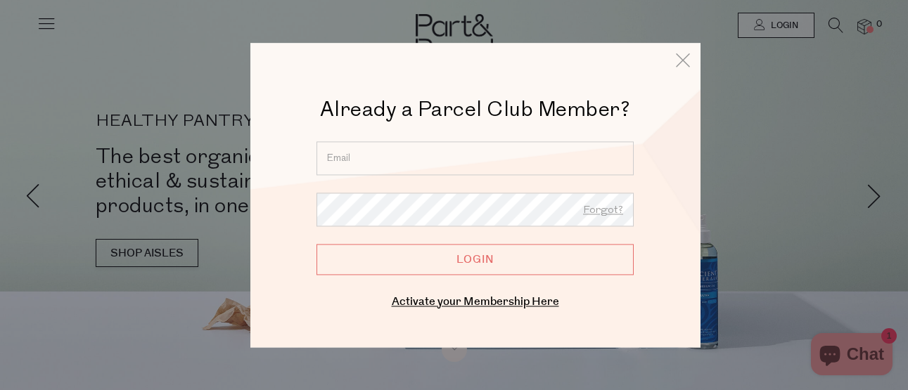
type input "[EMAIL_ADDRESS][DOMAIN_NAME]"
click at [434, 257] on input "Login" at bounding box center [475, 259] width 317 height 31
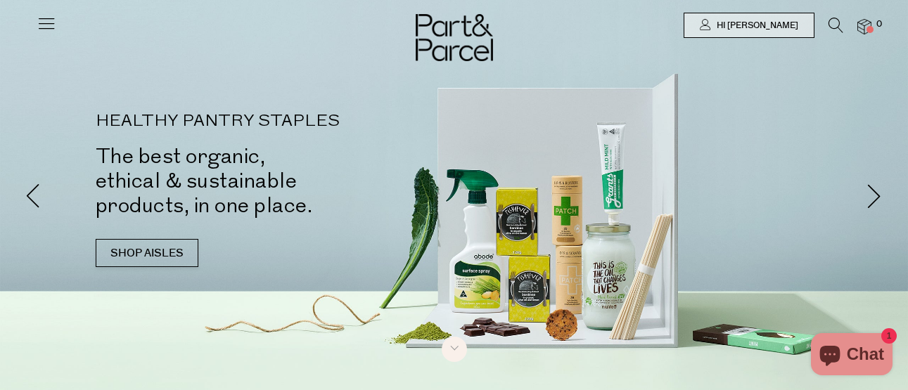
click at [46, 18] on icon at bounding box center [47, 23] width 20 height 20
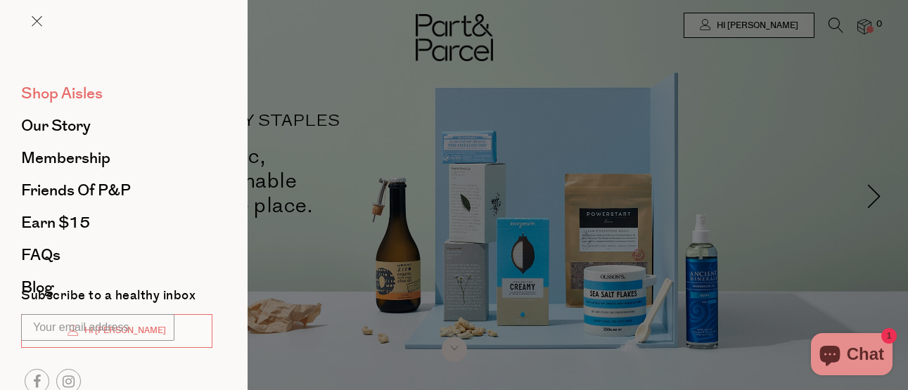
click at [80, 96] on span "Shop Aisles" at bounding box center [62, 93] width 82 height 23
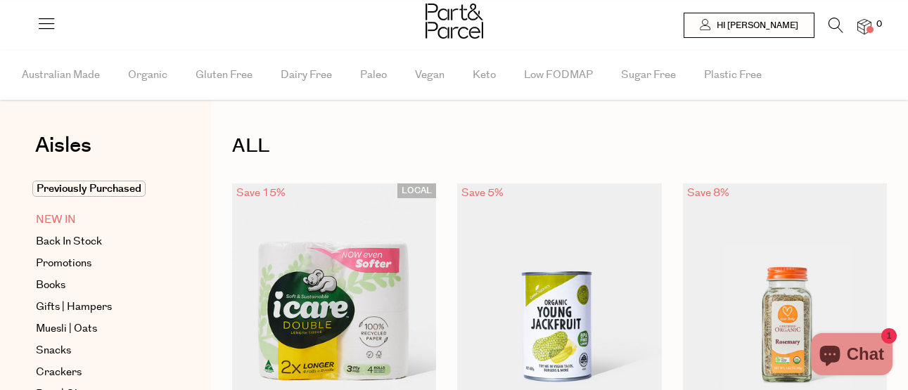
click at [50, 217] on span "NEW IN" at bounding box center [56, 220] width 40 height 17
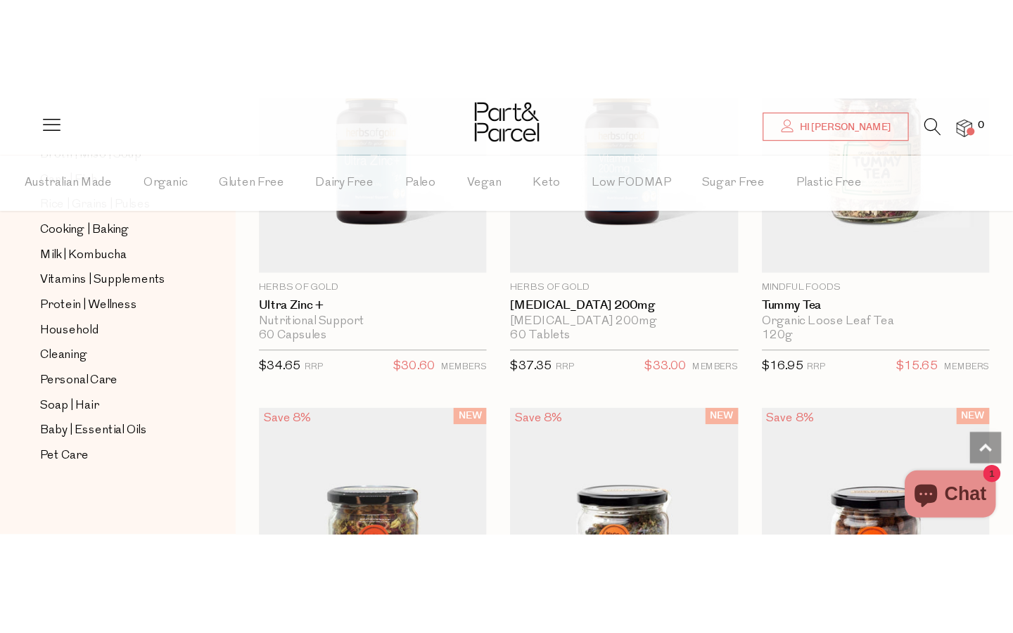
scroll to position [354, 0]
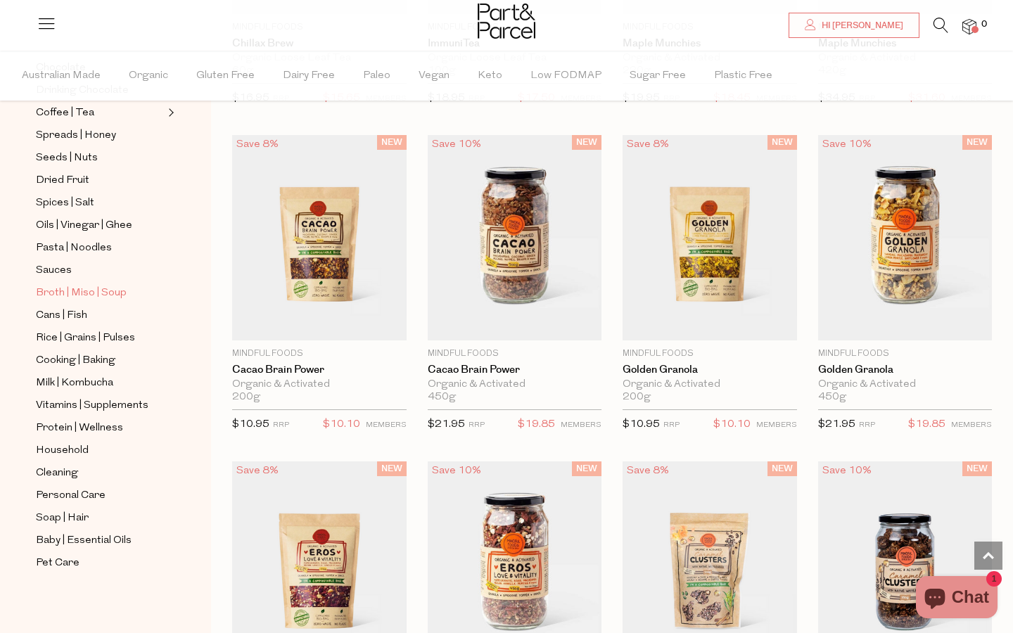
click at [102, 297] on span "Broth | Miso | Soup" at bounding box center [81, 293] width 91 height 17
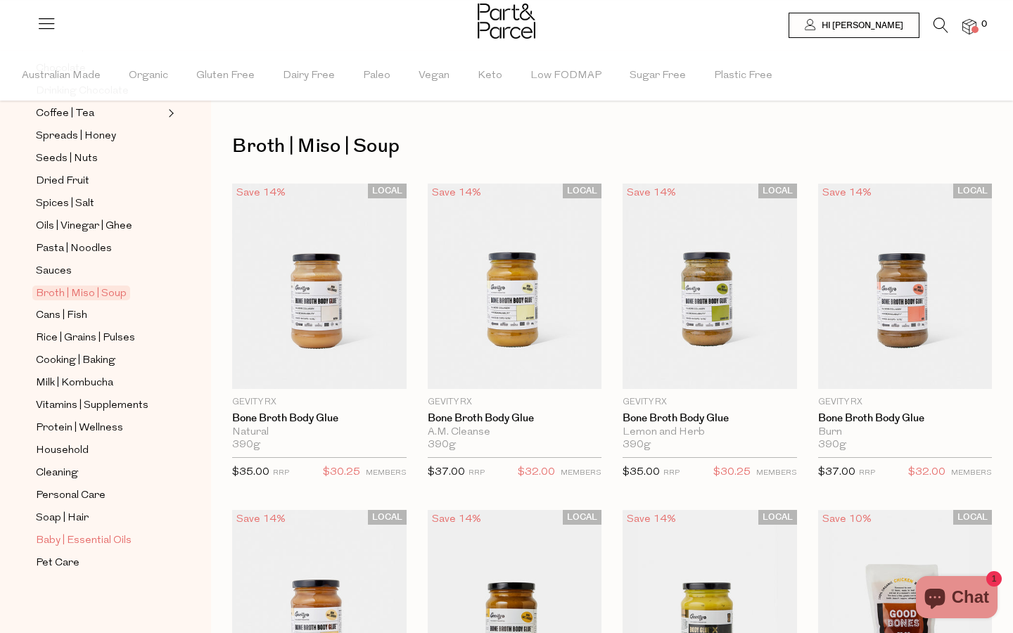
scroll to position [354, 0]
click at [90, 390] on span "Baby | Essential Oils" at bounding box center [84, 540] width 96 height 17
